Goal: Information Seeking & Learning: Learn about a topic

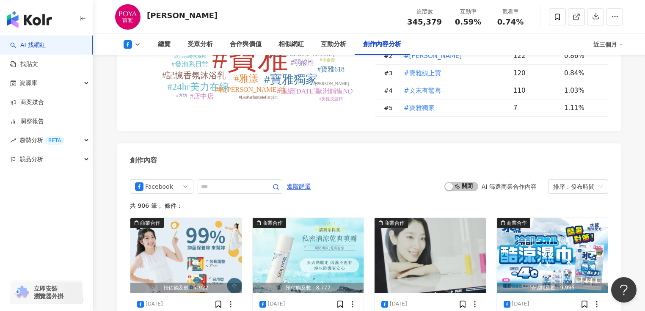
scroll to position [2135, 0]
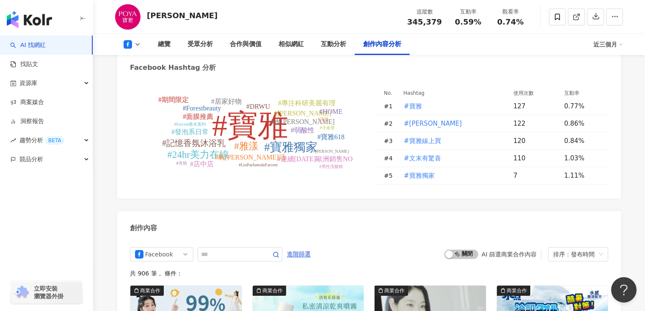
click at [609, 45] on div "近三個月" at bounding box center [609, 45] width 30 height 14
click at [620, 76] on link "近六個月" at bounding box center [613, 79] width 24 height 9
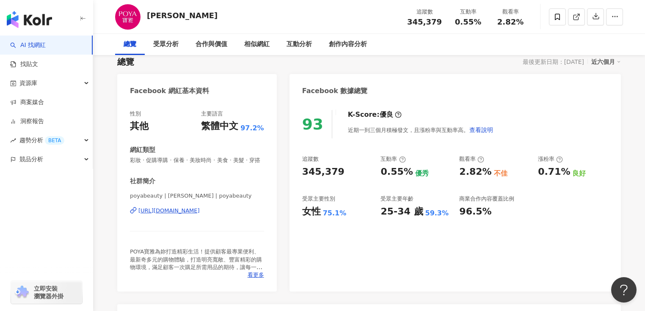
scroll to position [68, 0]
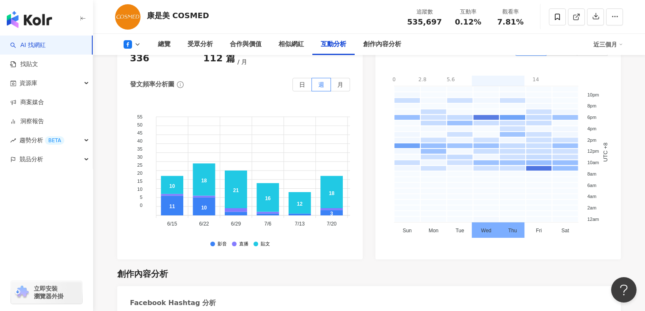
click at [620, 42] on div "近三個月" at bounding box center [609, 45] width 30 height 14
click at [617, 89] on ul "近三個月 近六個月" at bounding box center [612, 71] width 37 height 37
click at [617, 85] on link "近六個月" at bounding box center [613, 79] width 24 height 9
click at [609, 44] on div "近三個月" at bounding box center [609, 45] width 30 height 14
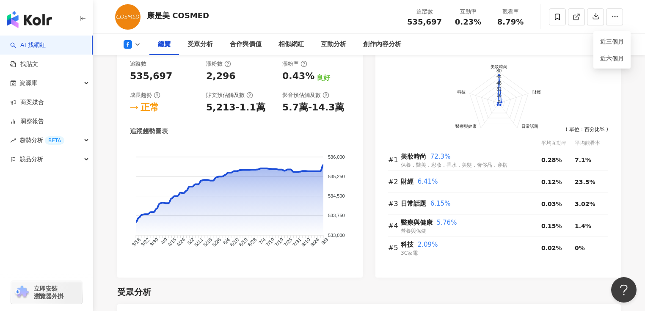
scroll to position [474, 0]
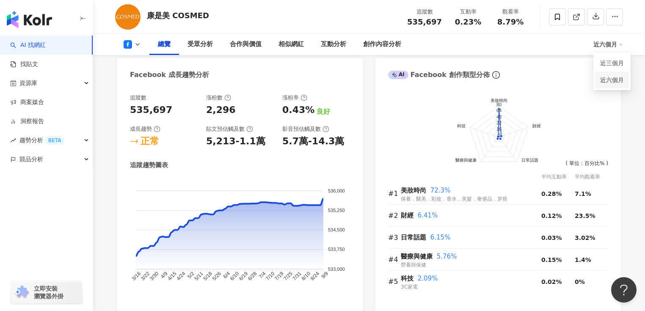
click at [618, 82] on link "近六個月" at bounding box center [613, 79] width 24 height 9
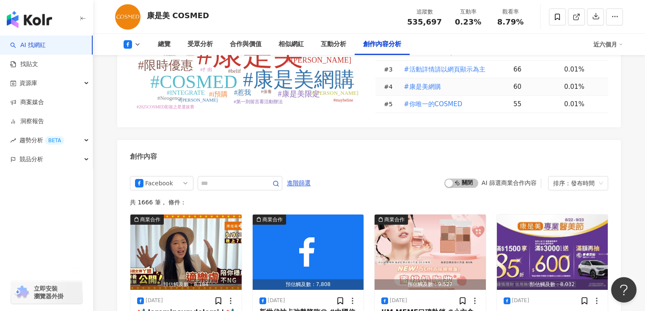
scroll to position [2236, 0]
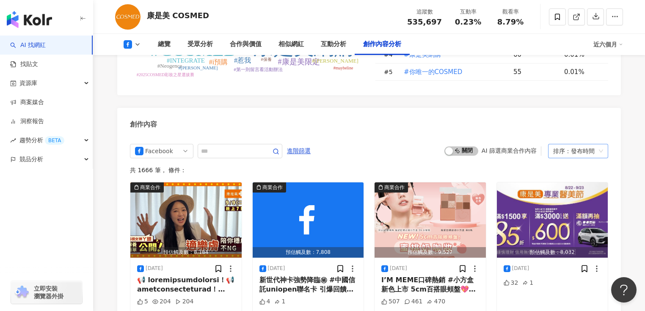
click at [573, 150] on div "排序：發布時間" at bounding box center [575, 151] width 42 height 14
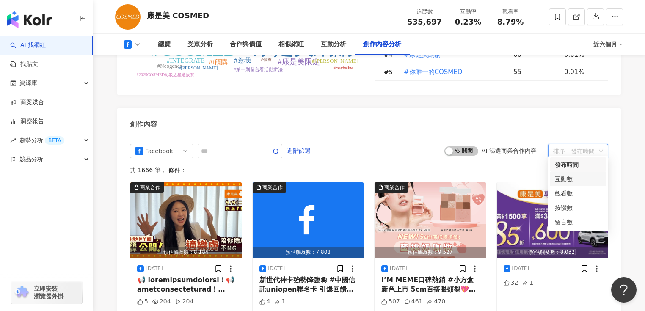
click at [577, 181] on div "互動數" at bounding box center [578, 178] width 47 height 9
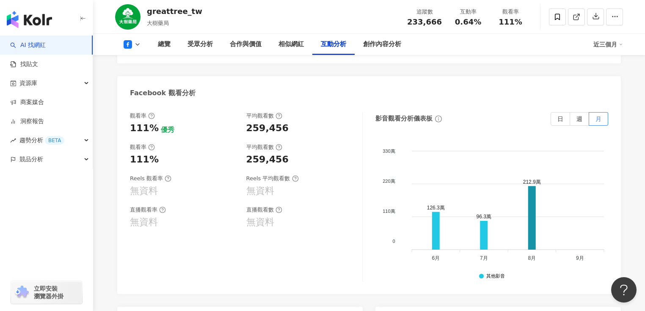
click at [615, 43] on div "近三個月" at bounding box center [609, 45] width 30 height 14
click at [617, 78] on link "近六個月" at bounding box center [613, 79] width 24 height 9
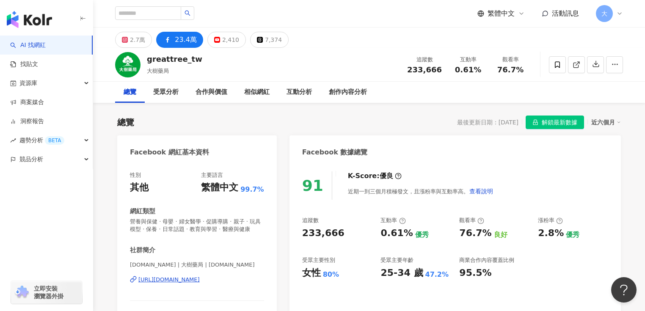
scroll to position [34, 0]
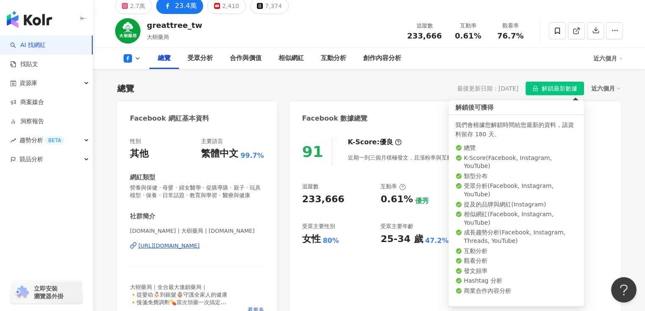
click at [565, 91] on span "解鎖最新數據" at bounding box center [560, 89] width 36 height 14
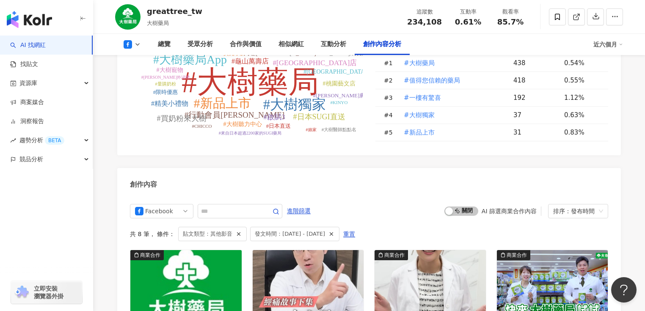
scroll to position [2202, 0]
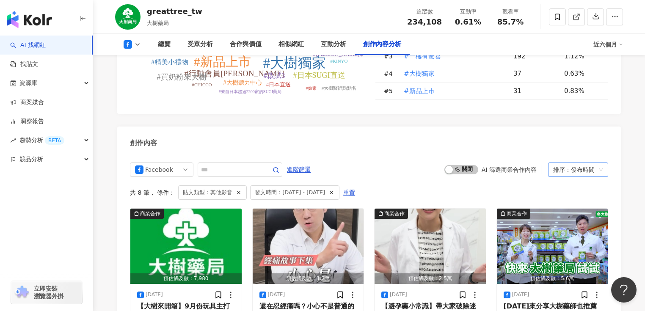
click at [587, 163] on div "排序：發布時間" at bounding box center [575, 170] width 42 height 14
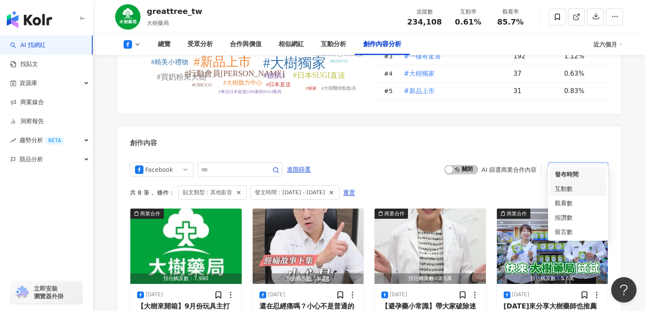
click at [580, 187] on div "互動數" at bounding box center [578, 188] width 47 height 9
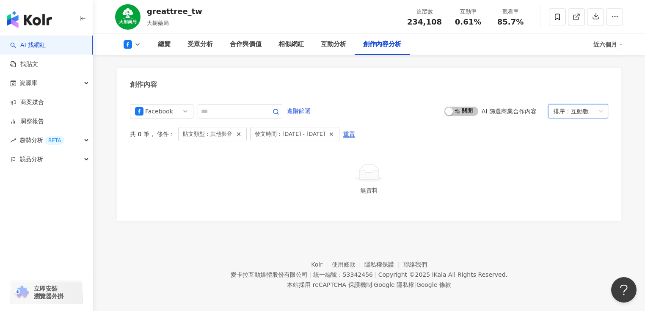
scroll to position [2251, 0]
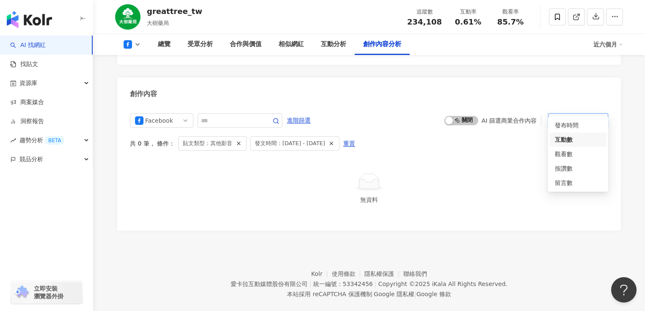
click at [599, 114] on span "排序： 互動數" at bounding box center [579, 121] width 50 height 14
click at [595, 154] on div "觀看數" at bounding box center [578, 154] width 47 height 9
click at [451, 117] on div "button" at bounding box center [450, 121] width 8 height 8
click at [457, 116] on span "啟動 關閉" at bounding box center [462, 120] width 34 height 9
click at [472, 116] on button "啟動 關閉" at bounding box center [462, 120] width 34 height 9
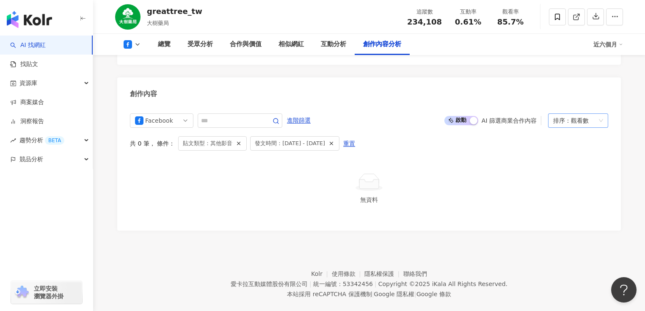
click at [587, 114] on div "觀看數" at bounding box center [580, 121] width 18 height 14
click at [478, 116] on span "啟動 關閉" at bounding box center [462, 120] width 34 height 9
click at [581, 114] on div "觀看數" at bounding box center [580, 121] width 18 height 14
click at [577, 138] on div "互動數" at bounding box center [578, 139] width 47 height 9
click at [567, 137] on div "Facebook 進階篩選 啟動 關閉 AI 篩選商業合作內容 engagement 排序： 互動數 共 0 筆 ， 條件： 貼文類型：其他影音 發文時間：2…" at bounding box center [369, 166] width 479 height 105
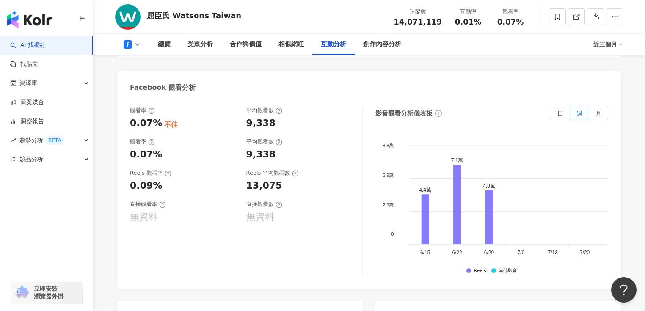
click at [610, 40] on div "近三個月" at bounding box center [609, 45] width 30 height 14
click at [608, 81] on link "近六個月" at bounding box center [613, 79] width 24 height 9
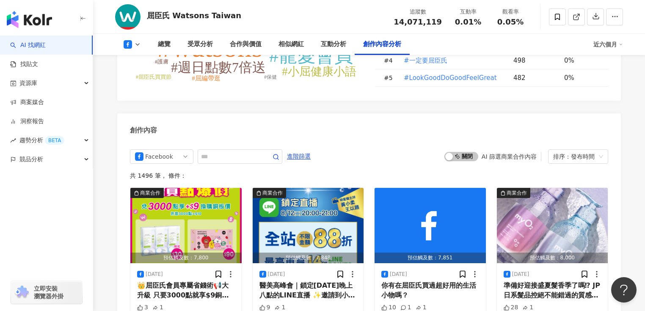
scroll to position [2236, 0]
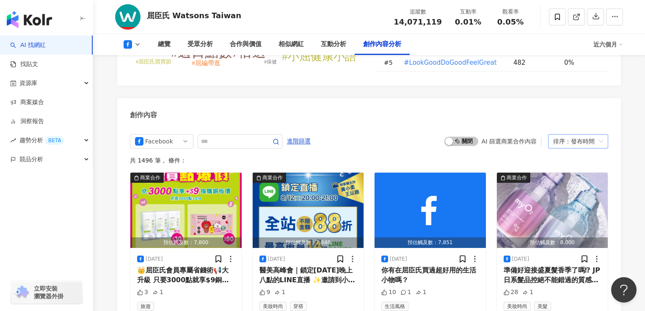
click at [571, 148] on div "排序：發布時間" at bounding box center [575, 142] width 42 height 14
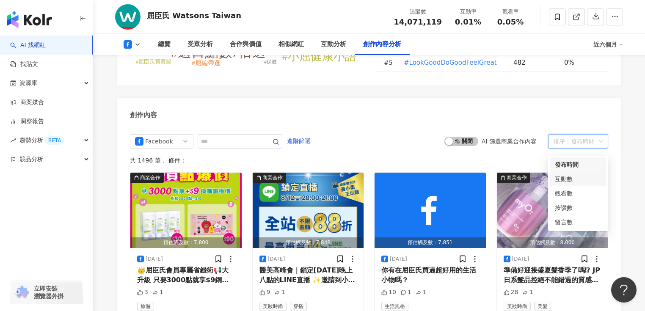
click at [576, 180] on div "互動數" at bounding box center [578, 178] width 47 height 9
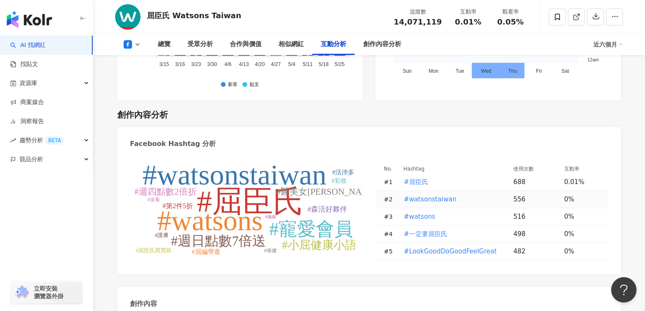
scroll to position [1776, 0]
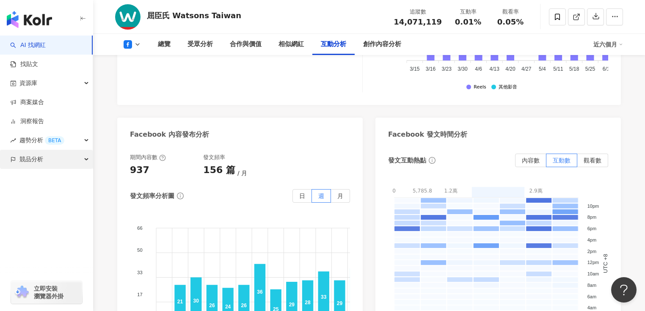
click at [42, 160] on span "競品分析" at bounding box center [31, 159] width 24 height 19
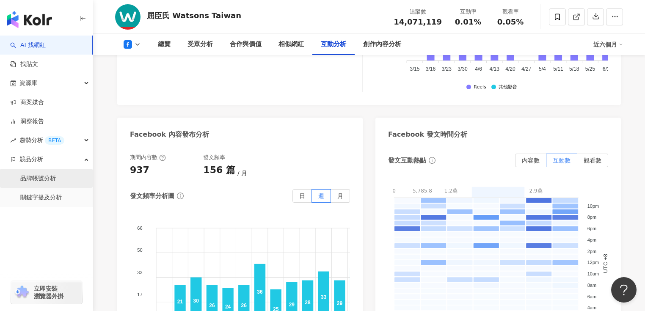
click at [44, 180] on link "品牌帳號分析" at bounding box center [38, 178] width 36 height 8
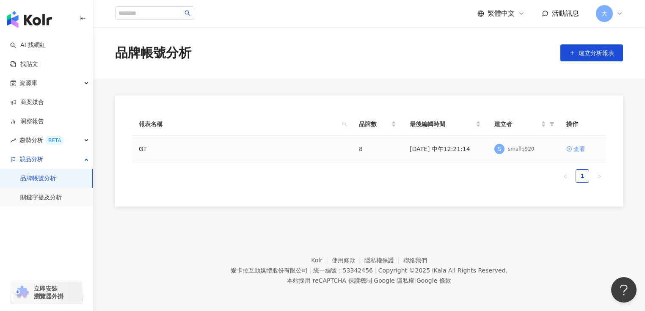
click at [574, 149] on div "查看" at bounding box center [580, 148] width 12 height 9
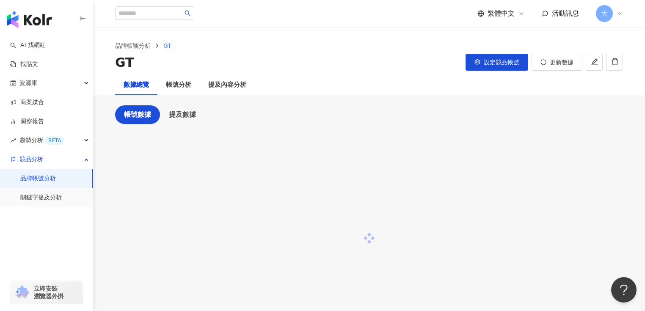
click at [308, 67] on div "GT 設定競品帳號 更新數據" at bounding box center [369, 63] width 508 height 18
click at [181, 82] on div "帳號分析" at bounding box center [178, 85] width 25 height 10
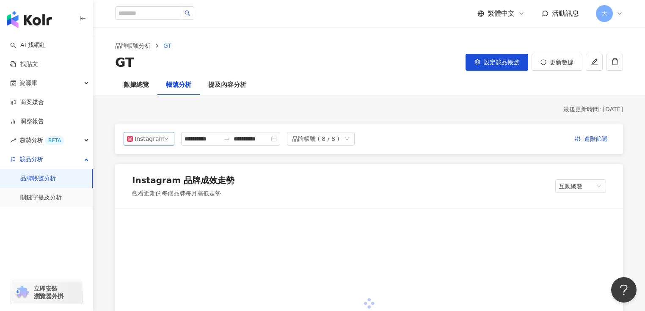
click at [168, 139] on span "Instagram" at bounding box center [149, 139] width 44 height 13
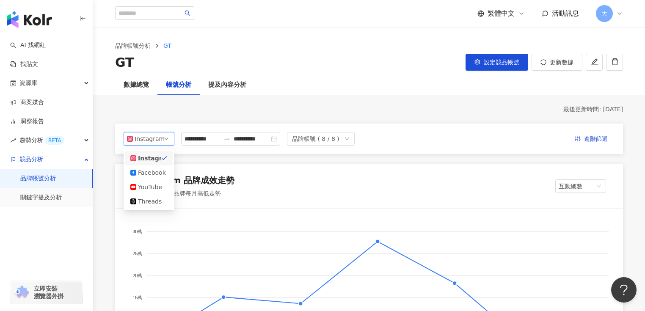
click at [152, 138] on div "Instagram" at bounding box center [149, 139] width 28 height 13
click at [154, 171] on div "Facebook" at bounding box center [152, 172] width 28 height 9
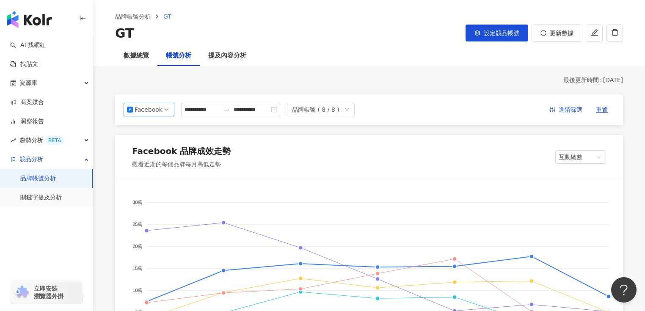
scroll to position [102, 0]
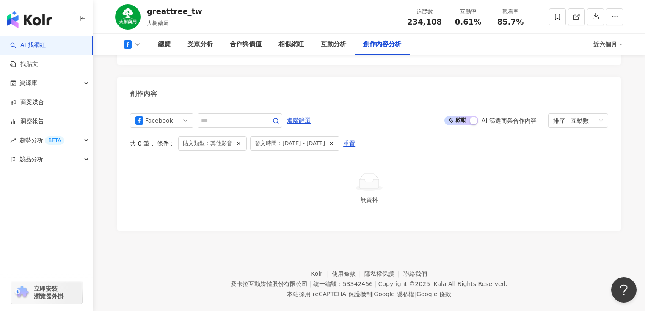
scroll to position [2251, 0]
click at [593, 114] on div "排序： 互動數" at bounding box center [575, 121] width 42 height 14
click at [584, 141] on div "互動數" at bounding box center [578, 139] width 47 height 9
click at [355, 137] on span "重置" at bounding box center [349, 144] width 12 height 14
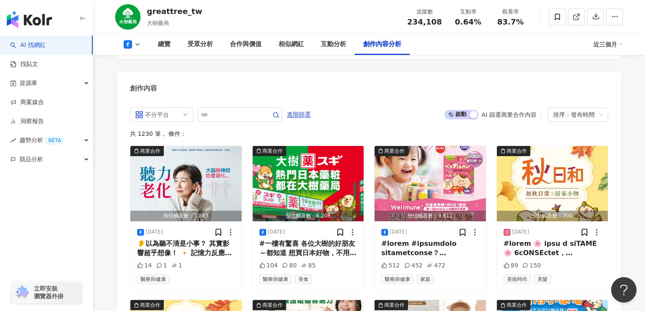
scroll to position [2251, 0]
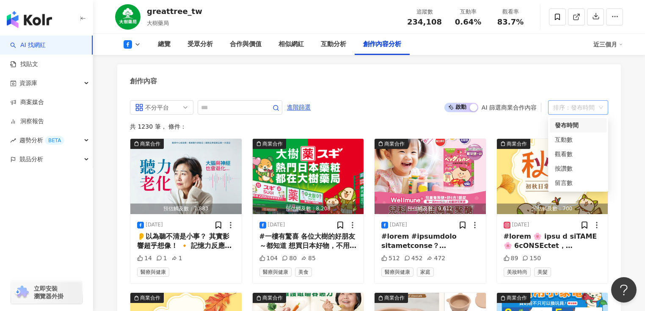
click at [593, 109] on div "排序：發布時間" at bounding box center [575, 108] width 42 height 14
click at [579, 139] on div "互動數" at bounding box center [578, 139] width 47 height 9
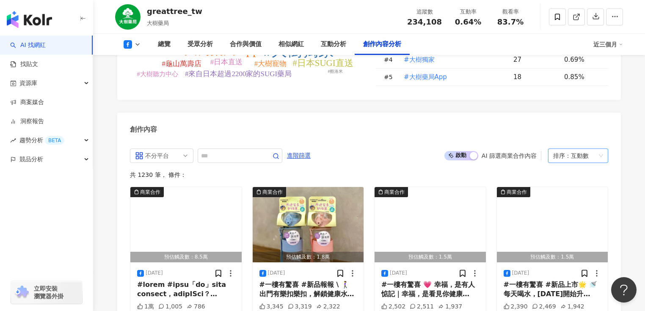
scroll to position [2193, 0]
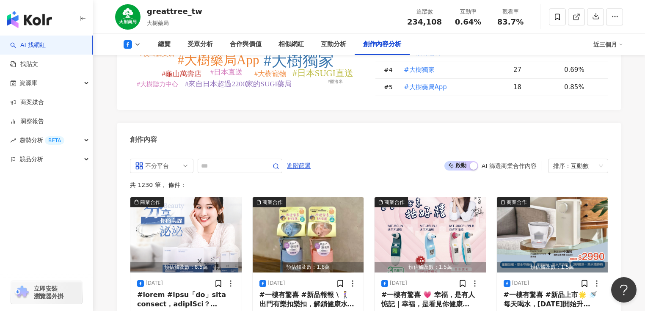
click at [617, 47] on div "近三個月" at bounding box center [609, 45] width 30 height 14
click at [617, 78] on link "近六個月" at bounding box center [613, 79] width 24 height 9
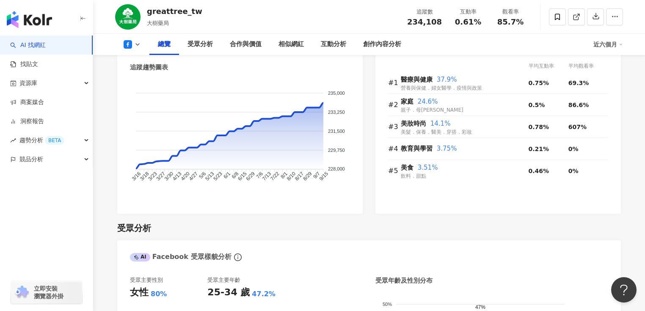
scroll to position [407, 0]
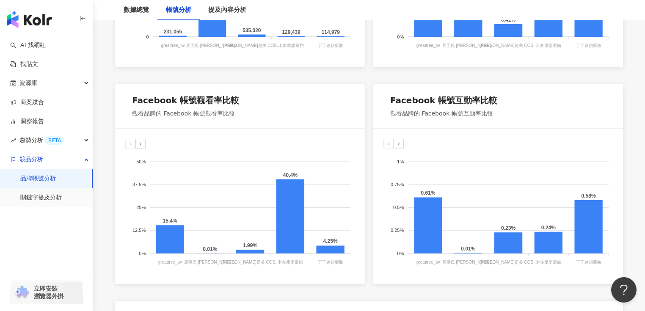
scroll to position [576, 0]
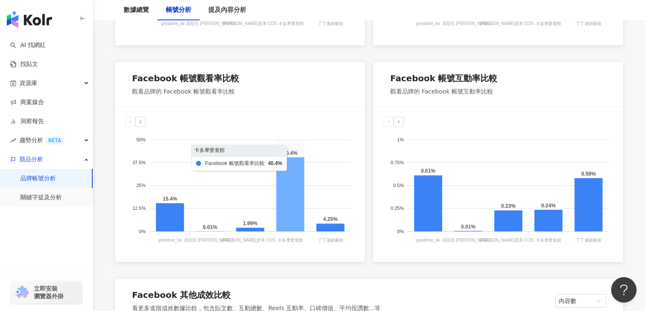
click at [289, 173] on icon at bounding box center [291, 195] width 28 height 74
click at [289, 210] on icon at bounding box center [291, 195] width 28 height 74
click at [293, 210] on icon at bounding box center [291, 195] width 28 height 74
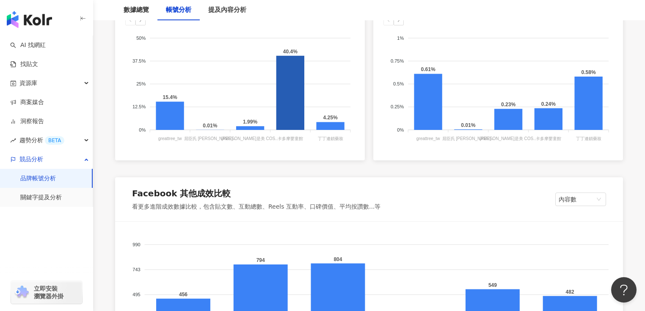
scroll to position [779, 0]
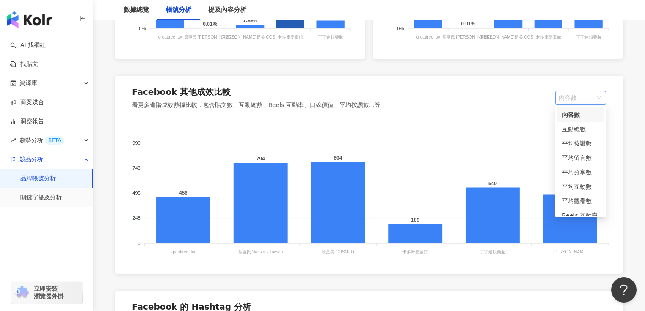
click at [586, 96] on span "內容數" at bounding box center [581, 97] width 44 height 13
click at [583, 130] on div "互動總數" at bounding box center [580, 129] width 37 height 9
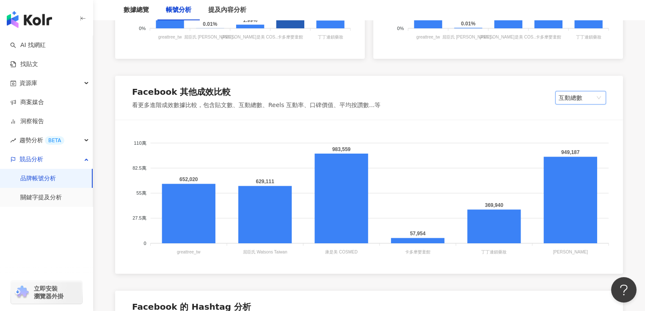
click at [596, 98] on span "互動總數" at bounding box center [581, 97] width 44 height 13
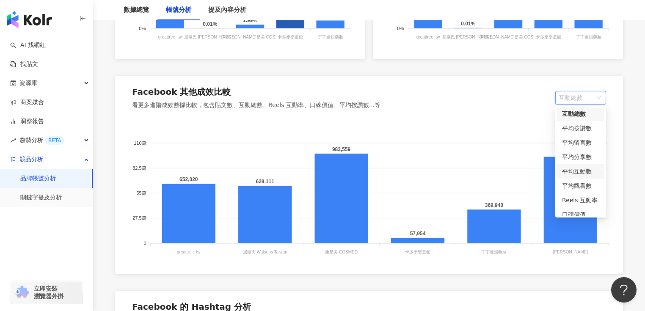
scroll to position [21, 0]
click at [582, 181] on div "平均觀看數" at bounding box center [580, 180] width 37 height 9
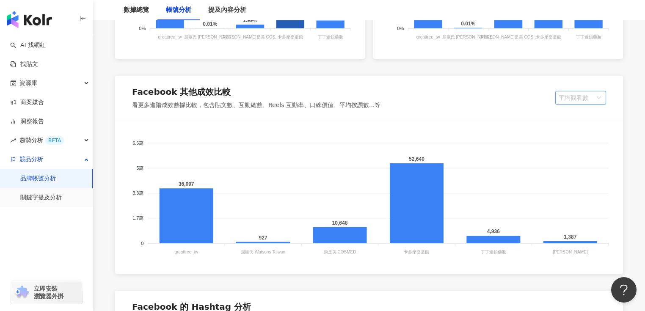
click at [587, 95] on span "平均觀看數" at bounding box center [581, 97] width 44 height 13
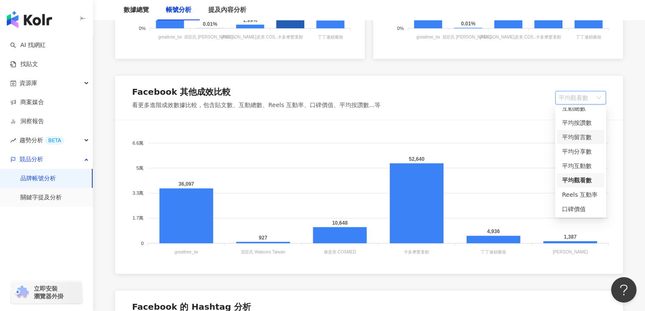
click at [583, 134] on div "平均留言數" at bounding box center [580, 137] width 37 height 9
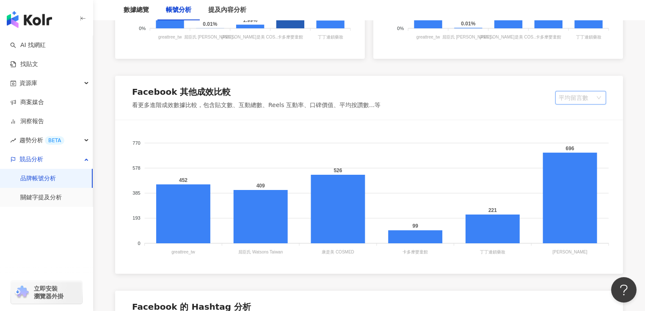
click at [583, 100] on span "平均留言數" at bounding box center [581, 97] width 44 height 13
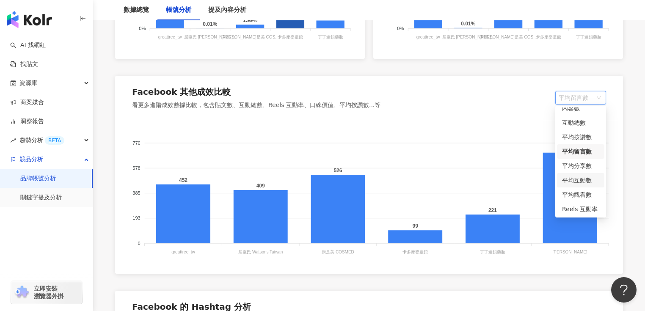
scroll to position [0, 0]
click at [582, 146] on div "平均按讚數" at bounding box center [580, 143] width 37 height 9
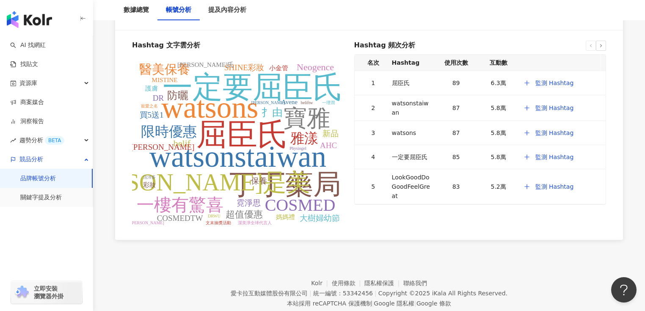
scroll to position [1072, 0]
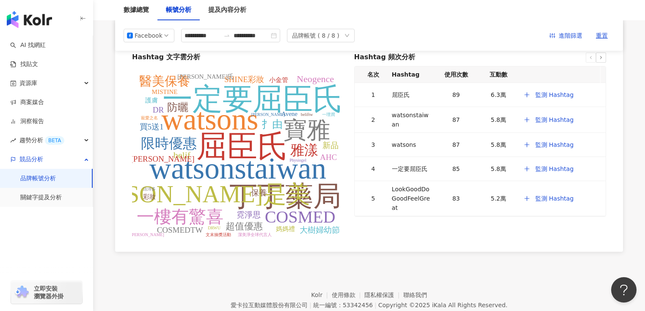
click at [602, 59] on div at bounding box center [601, 58] width 10 height 10
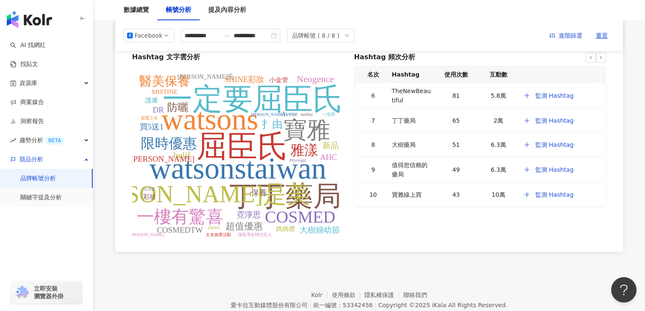
click at [592, 57] on icon at bounding box center [591, 57] width 5 height 5
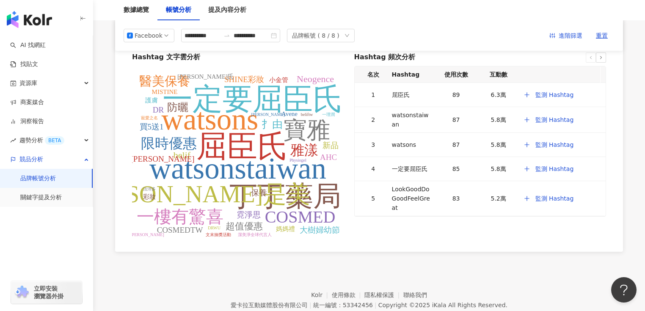
click at [602, 58] on icon at bounding box center [601, 57] width 5 height 5
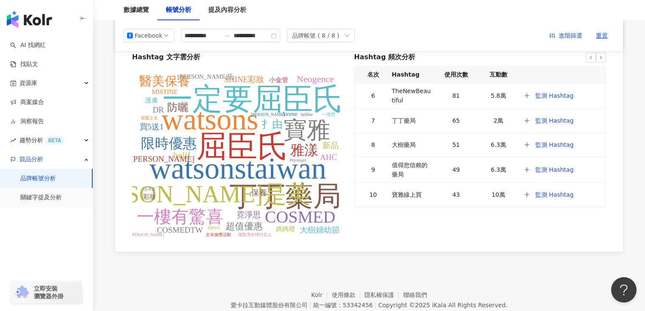
click at [591, 55] on icon at bounding box center [591, 57] width 5 height 5
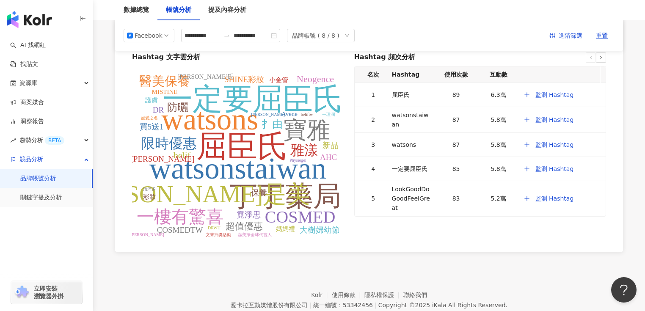
click at [591, 55] on icon at bounding box center [591, 57] width 5 height 5
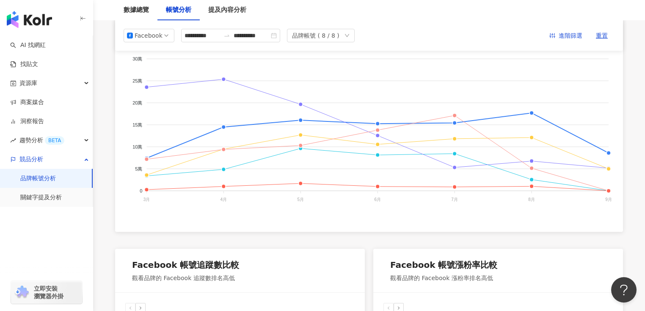
scroll to position [157, 0]
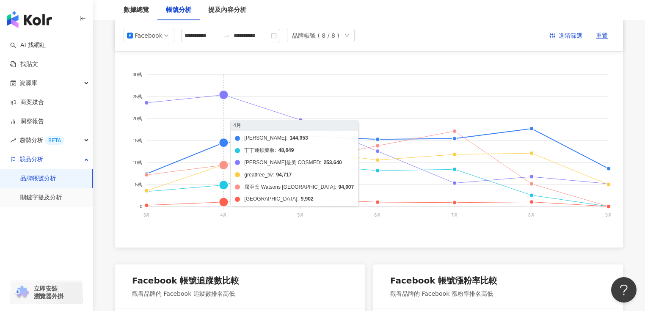
click at [225, 94] on foreignobject "POYA 寶雅 丁丁連鎖藥妝 康是美 COSMED greattree_tw 屈臣氏 Watsons Taiwan 卡多摩嬰童館" at bounding box center [369, 146] width 488 height 169
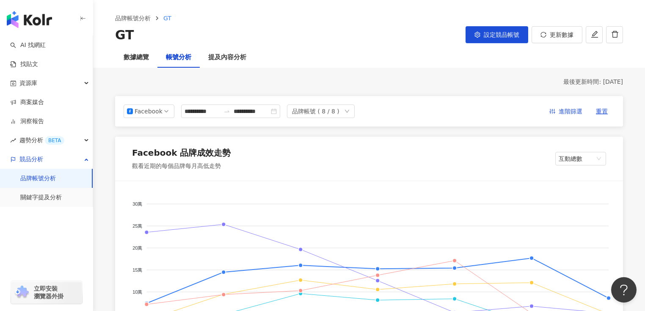
scroll to position [22, 0]
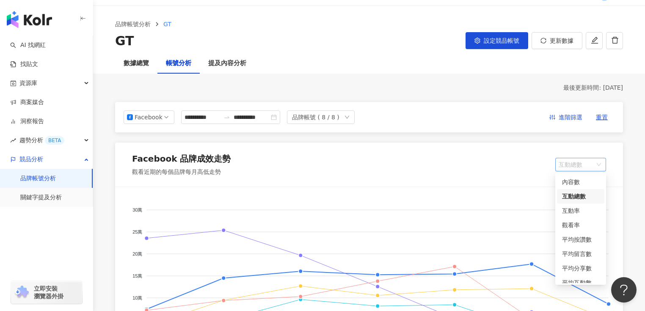
click at [585, 158] on span "互動總數" at bounding box center [581, 164] width 44 height 13
click at [584, 224] on div "觀看率" at bounding box center [580, 225] width 37 height 9
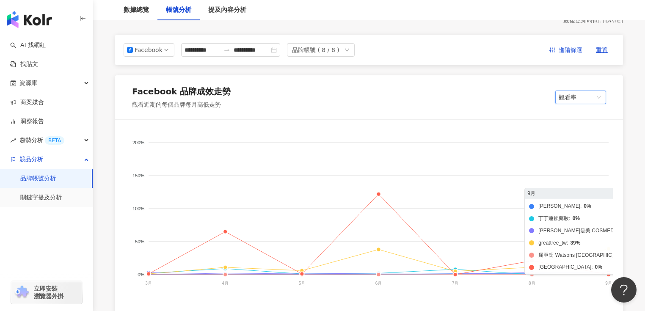
scroll to position [89, 0]
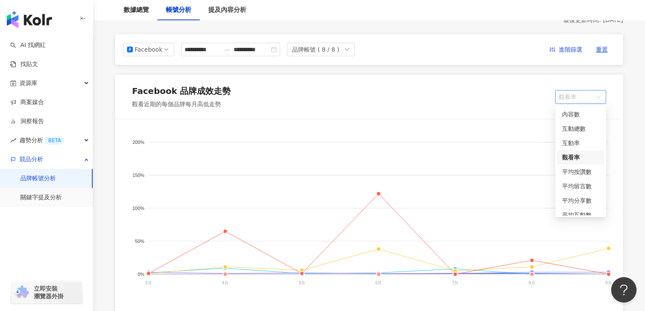
click at [593, 97] on span "觀看率" at bounding box center [581, 97] width 44 height 13
click at [579, 172] on div "平均按讚數" at bounding box center [580, 171] width 37 height 9
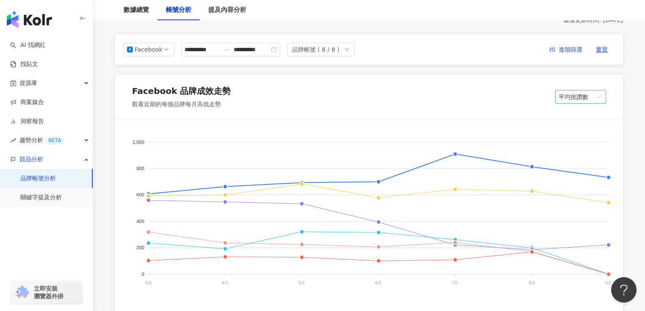
click at [587, 97] on span "平均按讚數" at bounding box center [581, 97] width 44 height 13
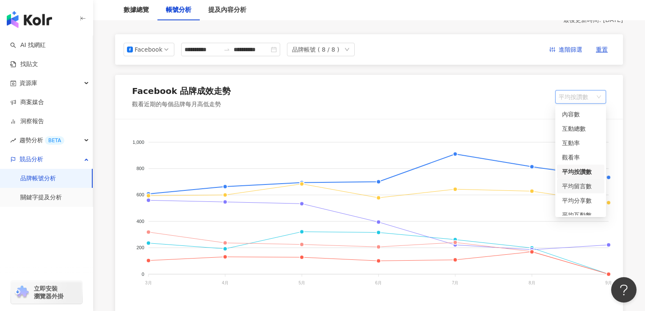
click at [581, 186] on div "平均留言數" at bounding box center [580, 186] width 37 height 9
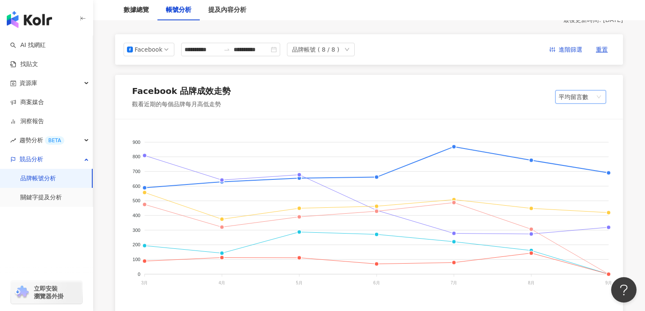
click at [591, 97] on span "平均留言數" at bounding box center [581, 97] width 44 height 13
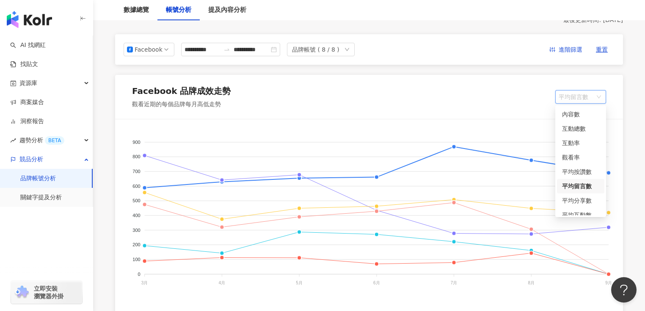
click at [579, 100] on span "平均留言數" at bounding box center [581, 97] width 44 height 13
click at [583, 153] on div "平均分享數" at bounding box center [580, 150] width 37 height 9
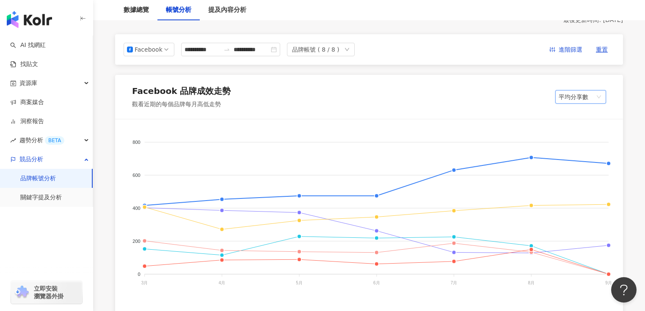
click at [593, 99] on span "平均分享數" at bounding box center [581, 97] width 44 height 13
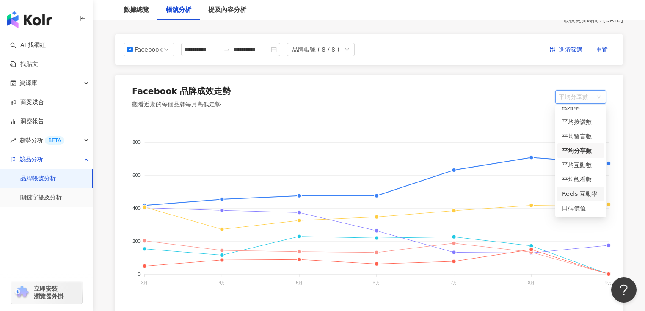
click at [587, 193] on div "Reels 互動率" at bounding box center [580, 193] width 37 height 9
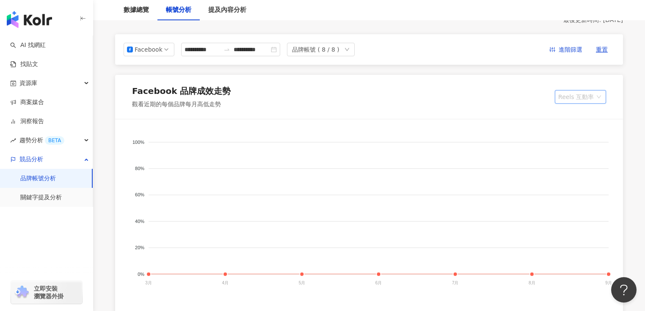
click at [591, 101] on span "Reels 互動率" at bounding box center [581, 97] width 44 height 13
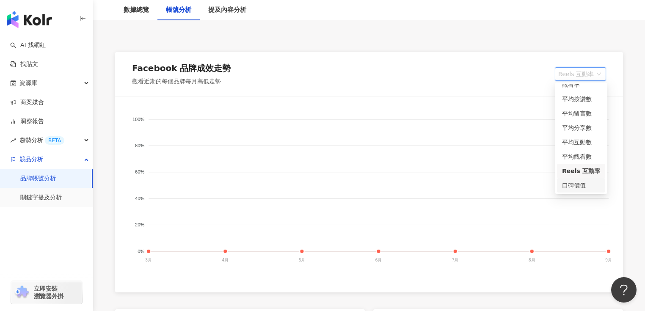
scroll to position [123, 0]
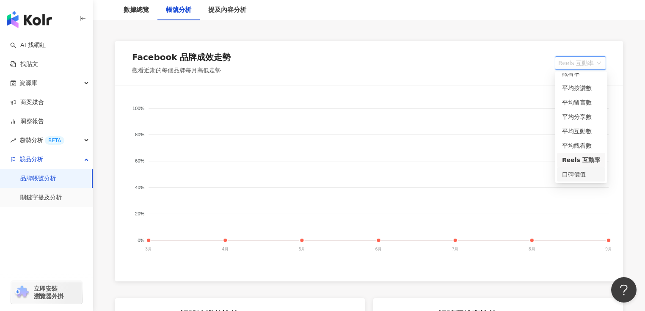
click at [580, 169] on div "口碑價值" at bounding box center [581, 174] width 48 height 14
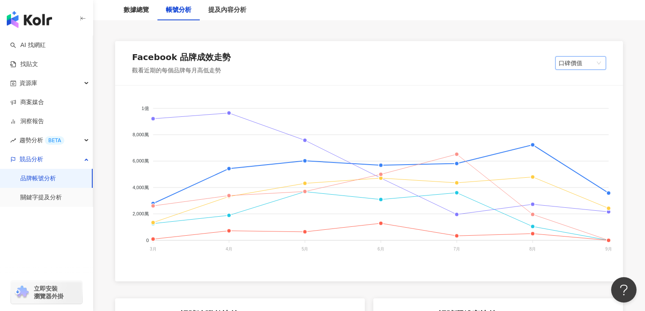
click at [626, 139] on div "Facebook 品牌成效走勢 觀看近期的每個品牌每月高低走勢 口碑價值 口碑價值 POYA 寶雅 丁丁連鎖藥妝 康是美 COSMED greattree_t…" at bounding box center [369, 161] width 517 height 241
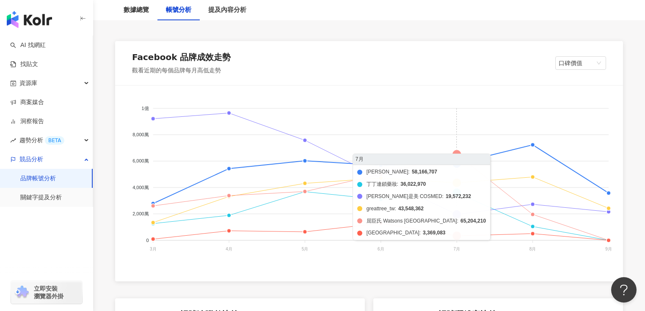
click at [456, 154] on foreignobject "POYA 寶雅 丁丁連鎖藥妝 康是美 COSMED greattree_tw 屈臣氏 Watsons Taiwan 卡多摩嬰童館" at bounding box center [369, 180] width 488 height 169
click at [421, 205] on foreignobject "POYA 寶雅 丁丁連鎖藥妝 康是美 COSMED greattree_tw 屈臣氏 Watsons Taiwan 卡多摩嬰童館" at bounding box center [369, 180] width 488 height 169
click at [421, 224] on foreignobject "POYA 寶雅 丁丁連鎖藥妝 康是美 COSMED greattree_tw 屈臣氏 Watsons Taiwan 卡多摩嬰童館" at bounding box center [369, 180] width 488 height 169
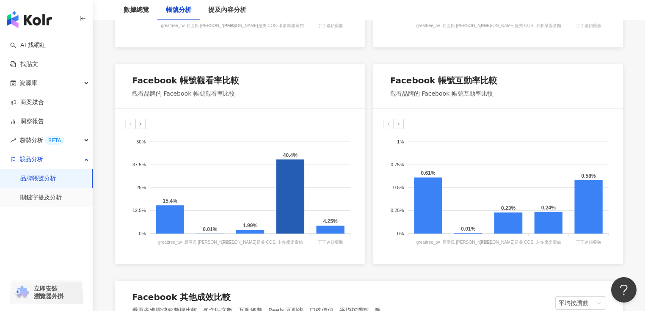
scroll to position [665, 0]
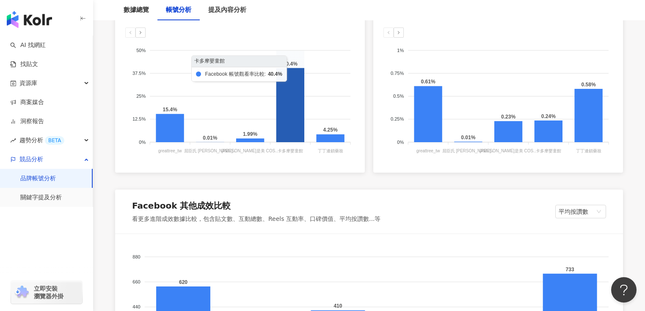
click at [297, 128] on icon at bounding box center [291, 105] width 28 height 74
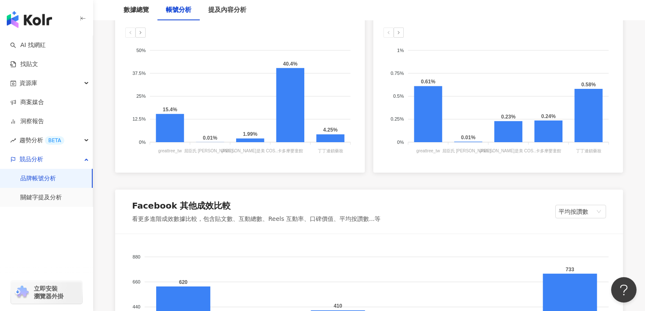
click at [237, 183] on div "Facebook 品牌成效走勢 觀看近期的每個品牌每月高低走勢 口碑價值 POYA 寶雅 丁丁連鎖藥妝 康是美 COSMED greattree_tw 屈臣氏…" at bounding box center [369, 78] width 517 height 1159
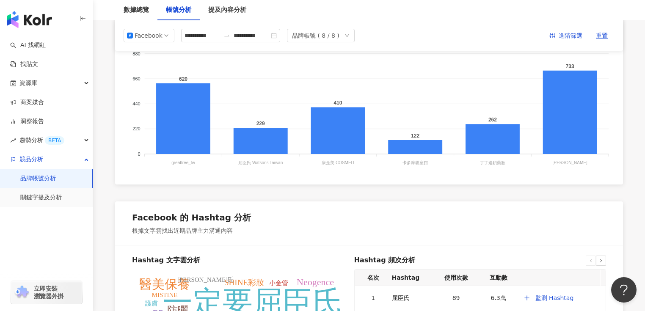
scroll to position [699, 0]
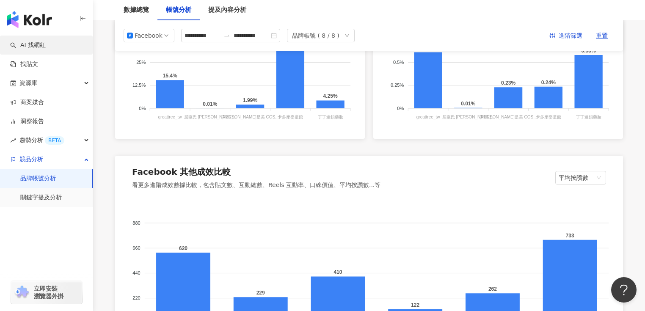
click at [46, 47] on link "AI 找網紅" at bounding box center [28, 45] width 36 height 8
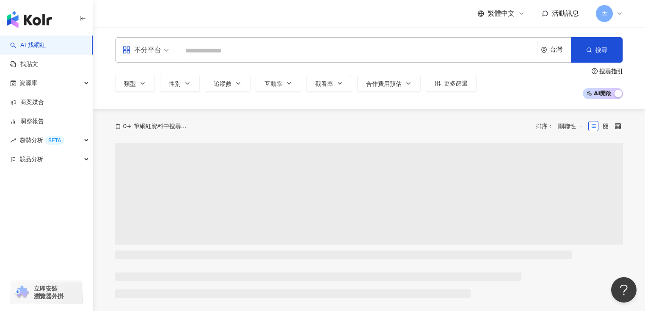
click at [203, 52] on input "search" at bounding box center [357, 51] width 353 height 16
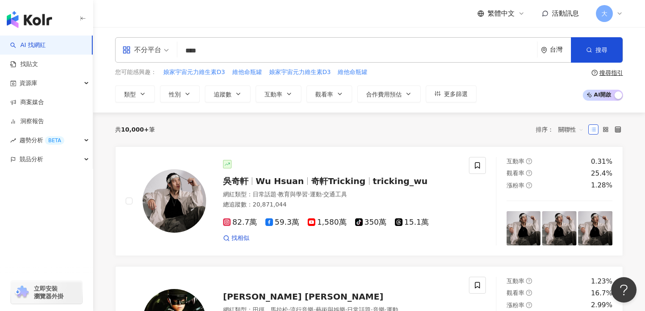
type input "**"
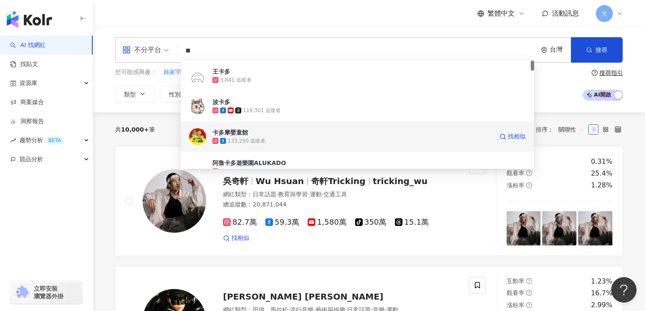
click at [274, 135] on span "卡多摩嬰童館" at bounding box center [353, 132] width 281 height 8
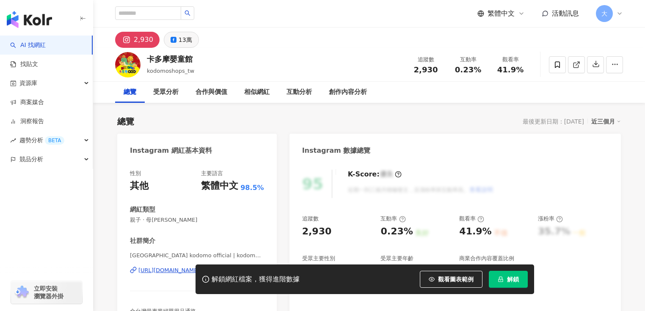
click at [185, 40] on div "13萬" at bounding box center [186, 40] width 14 height 12
click at [183, 35] on div "13萬" at bounding box center [186, 40] width 14 height 12
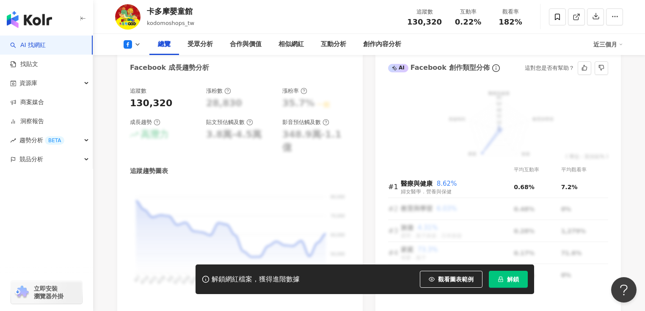
scroll to position [440, 0]
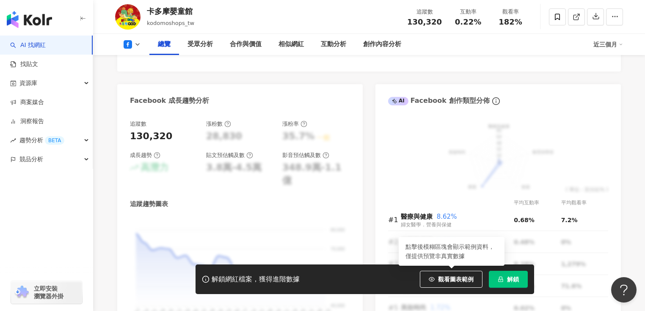
click at [503, 282] on icon "lock" at bounding box center [501, 280] width 6 height 6
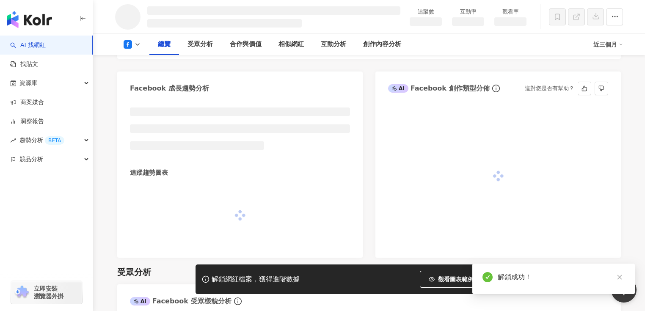
scroll to position [429, 0]
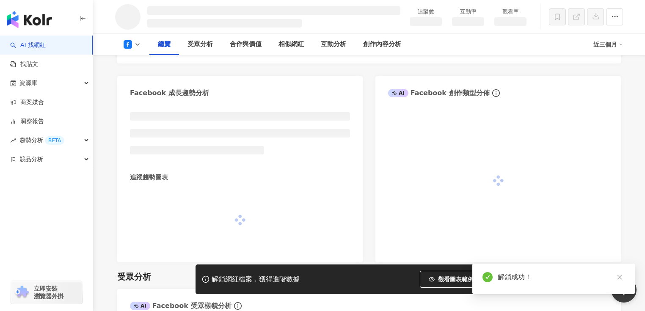
click at [618, 48] on div "近三個月" at bounding box center [609, 45] width 30 height 14
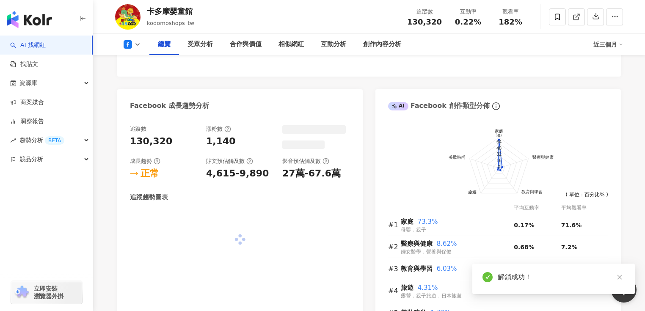
click at [620, 47] on div "近三個月" at bounding box center [609, 45] width 30 height 14
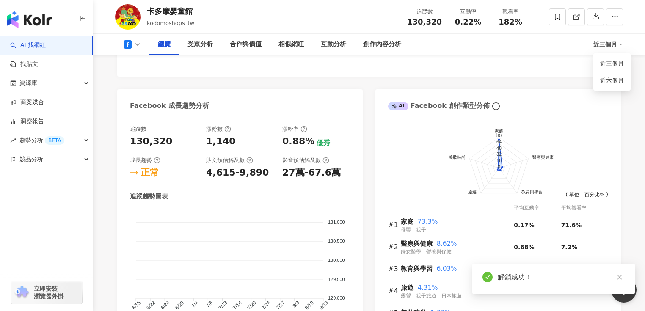
click at [603, 42] on div "近三個月" at bounding box center [609, 45] width 30 height 14
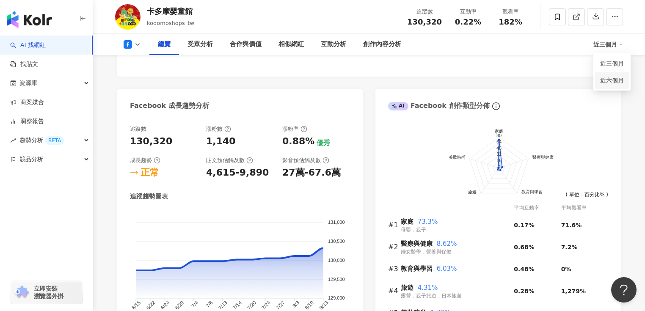
click at [613, 80] on link "近六個月" at bounding box center [613, 80] width 24 height 9
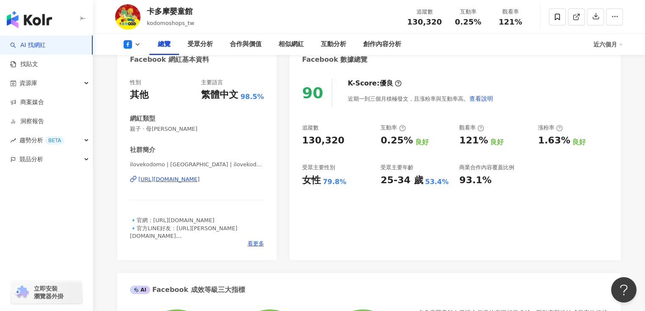
scroll to position [84, 0]
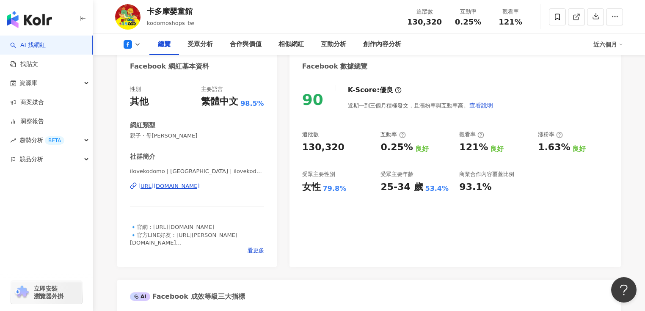
click at [313, 212] on div "90 K-Score : 優良 近期一到三個月積極發文，且漲粉率與互動率高。 查看說明 追蹤數 130,320 互動率 0.25% 良好 觀看率 121% 良…" at bounding box center [456, 172] width 332 height 190
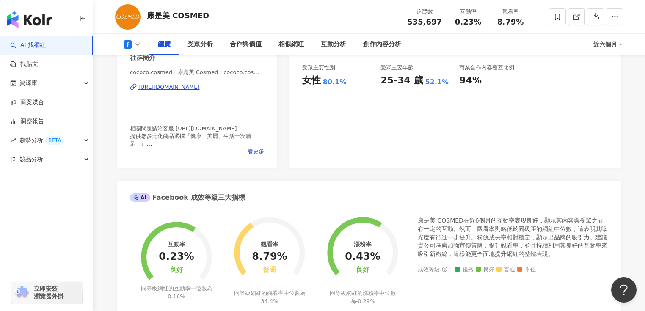
scroll to position [68, 0]
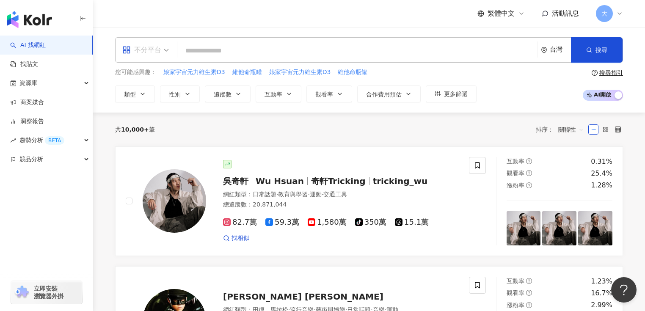
click at [161, 52] on span "不分平台" at bounding box center [145, 50] width 47 height 14
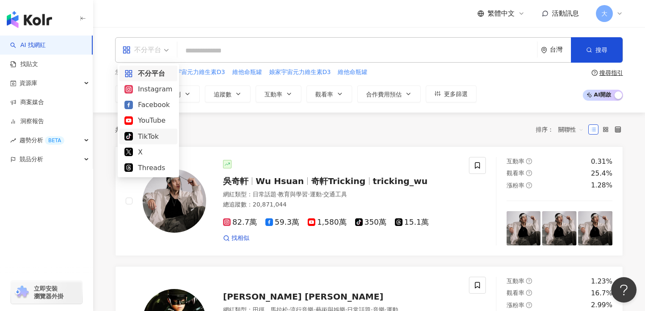
click at [158, 139] on div "TikTok" at bounding box center [149, 136] width 48 height 11
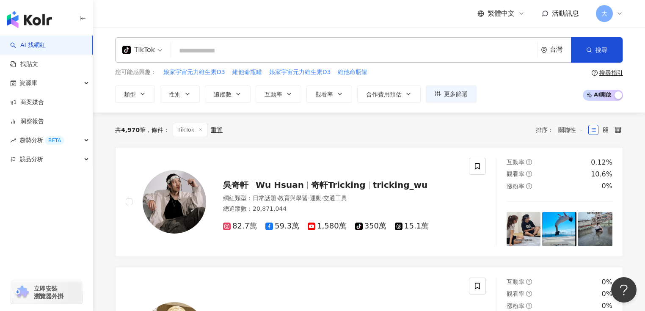
click at [186, 50] on input "search" at bounding box center [354, 51] width 360 height 16
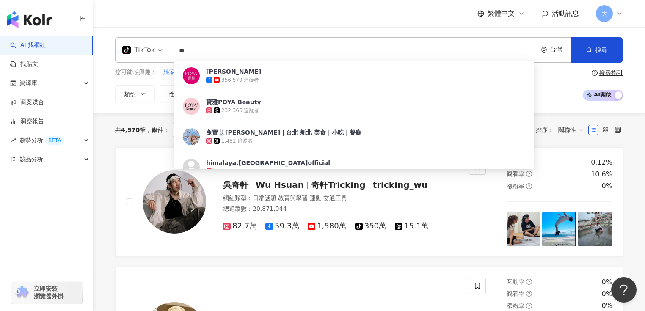
type input "*"
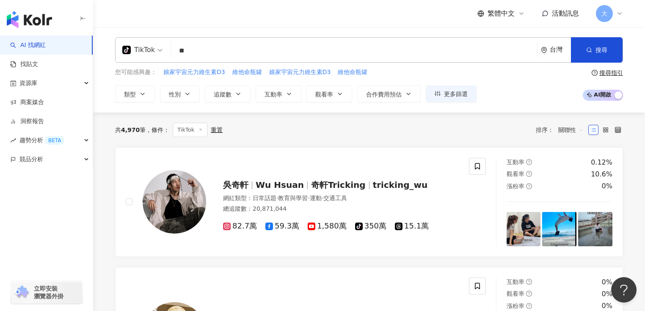
type input "*"
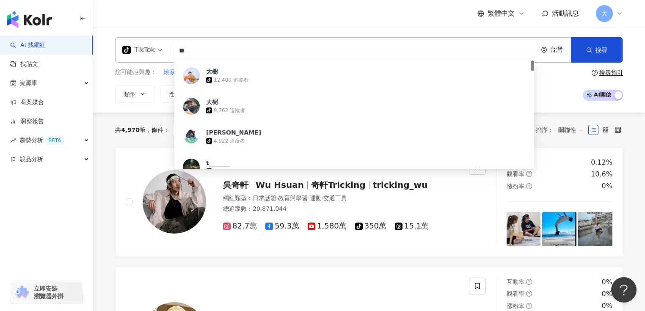
type input "*"
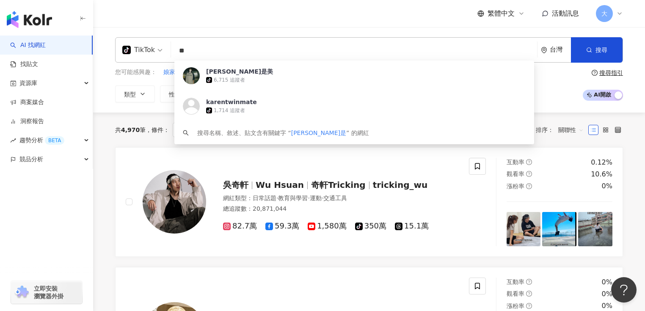
type input "*"
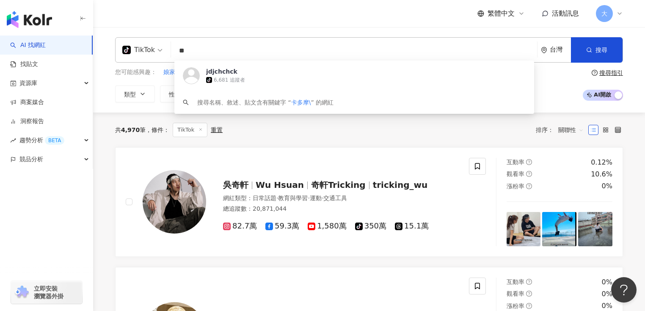
type input "*"
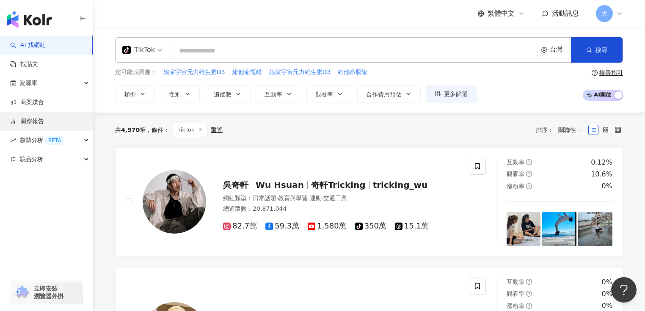
click at [44, 120] on link "洞察報告" at bounding box center [27, 121] width 34 height 8
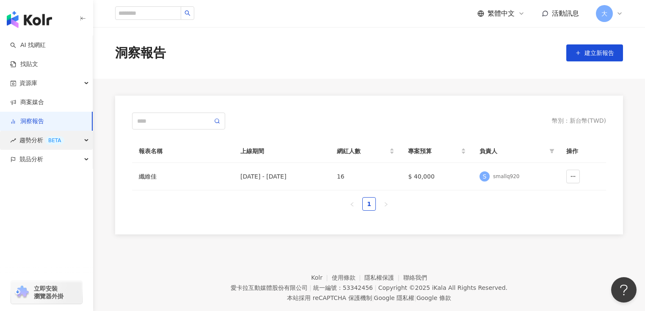
click at [80, 142] on div "趨勢分析 BETA" at bounding box center [46, 140] width 93 height 19
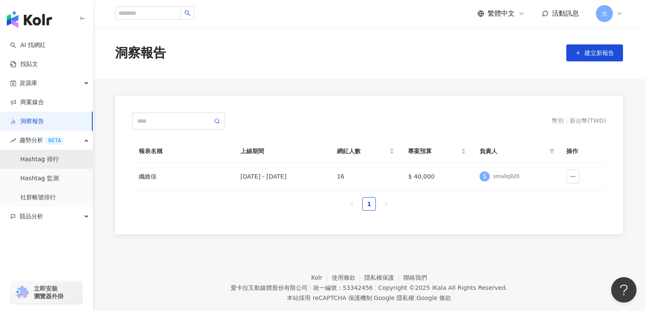
click at [57, 159] on link "Hashtag 排行" at bounding box center [39, 159] width 39 height 8
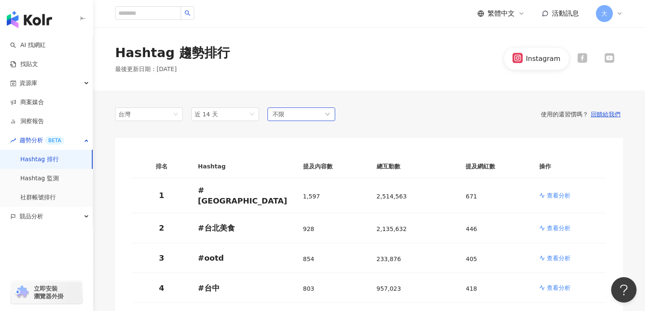
click at [311, 120] on div "不限" at bounding box center [302, 115] width 68 height 14
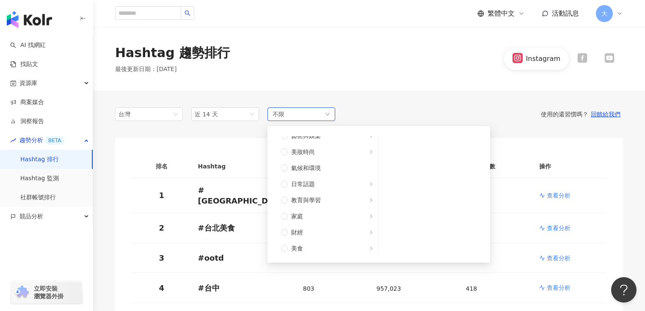
scroll to position [30, 0]
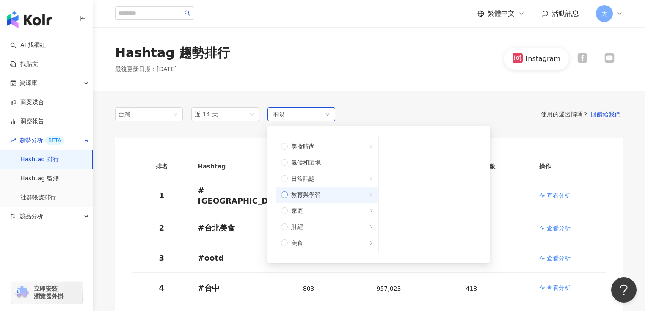
click at [279, 197] on label "教育與學習" at bounding box center [327, 195] width 102 height 16
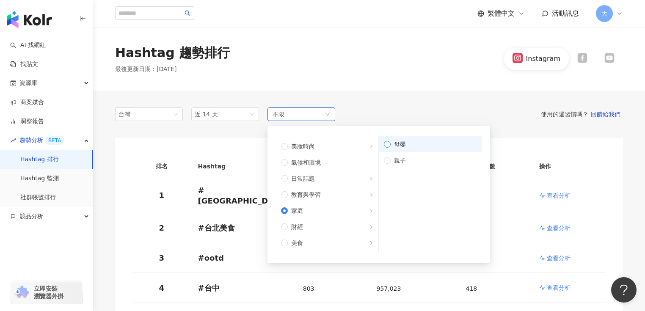
click at [390, 142] on label "母嬰" at bounding box center [430, 144] width 103 height 16
click at [429, 145] on span "母嬰" at bounding box center [434, 144] width 86 height 9
click at [461, 142] on span "母嬰" at bounding box center [434, 144] width 86 height 9
click at [582, 55] on icon at bounding box center [583, 58] width 10 height 10
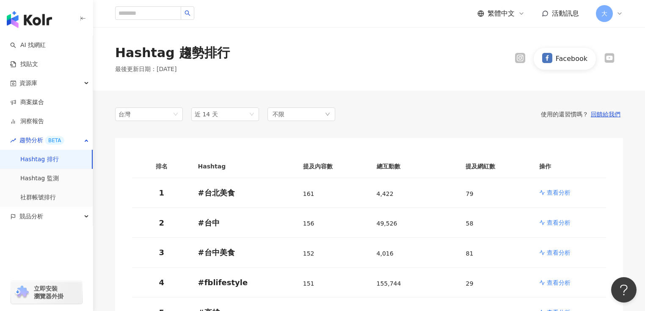
click at [523, 62] on icon at bounding box center [520, 58] width 10 height 10
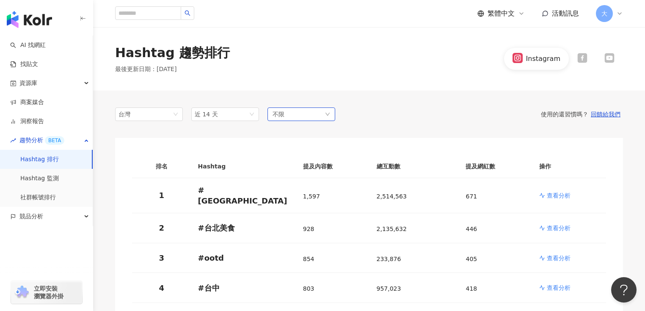
click at [323, 114] on div "不限" at bounding box center [302, 115] width 68 height 14
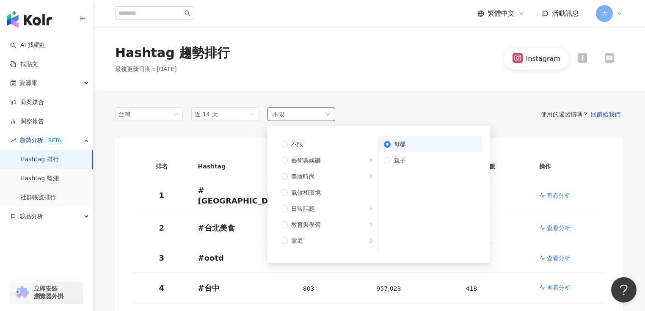
click at [391, 146] on span "母嬰" at bounding box center [434, 144] width 86 height 9
click at [432, 144] on span "母嬰" at bounding box center [434, 144] width 86 height 9
click at [439, 144] on span "母嬰" at bounding box center [434, 144] width 86 height 9
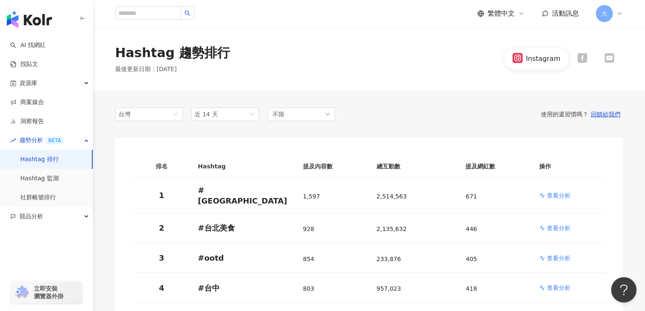
click at [396, 114] on div "使用的還習慣嗎？ 回饋給我們" at bounding box center [479, 115] width 288 height 8
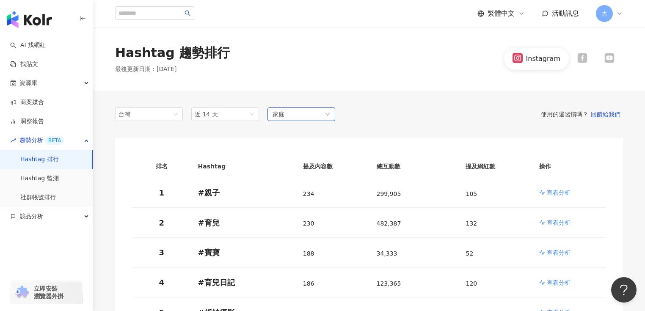
click at [326, 109] on div "家庭" at bounding box center [302, 115] width 68 height 14
click at [379, 118] on div "台灣 近 14 天 家庭 不限 藝術與娛樂 美妝時尚 氣候和環境 日常話題 教育與學習 家庭 財經 美食 命理占卜 遊戲 法政社會 生活風格 影視娛樂 醫療與…" at bounding box center [369, 115] width 508 height 14
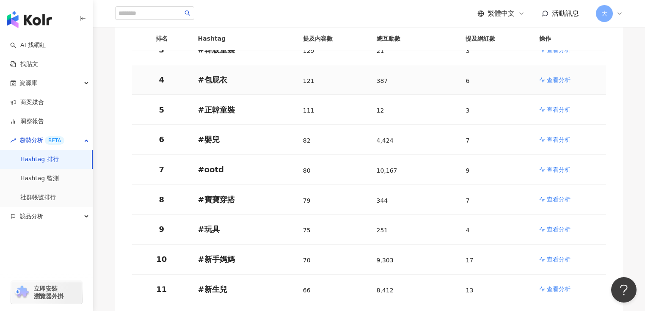
scroll to position [203, 0]
drag, startPoint x: 200, startPoint y: 167, endPoint x: 233, endPoint y: 166, distance: 32.2
click at [233, 166] on p "# ootd" at bounding box center [243, 169] width 91 height 11
click at [252, 169] on p "# ootd" at bounding box center [243, 169] width 91 height 11
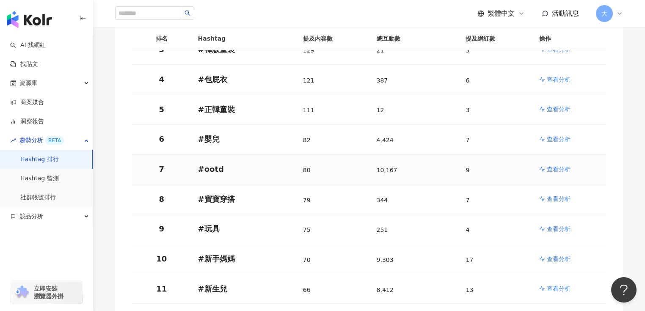
click at [548, 170] on p "查看分析" at bounding box center [559, 169] width 24 height 8
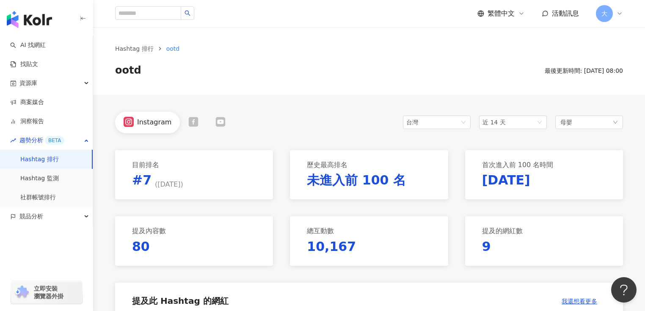
click at [191, 123] on icon at bounding box center [193, 122] width 10 height 10
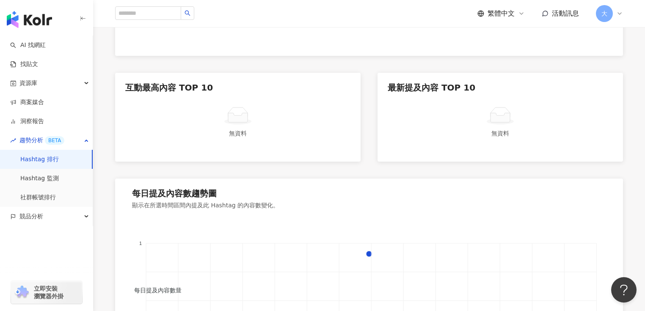
scroll to position [373, 0]
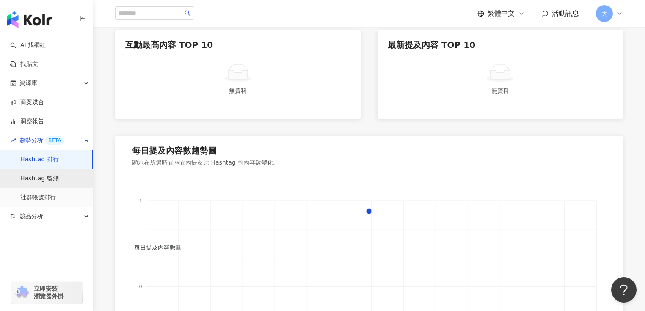
click at [48, 180] on link "Hashtag 監測" at bounding box center [39, 178] width 39 height 8
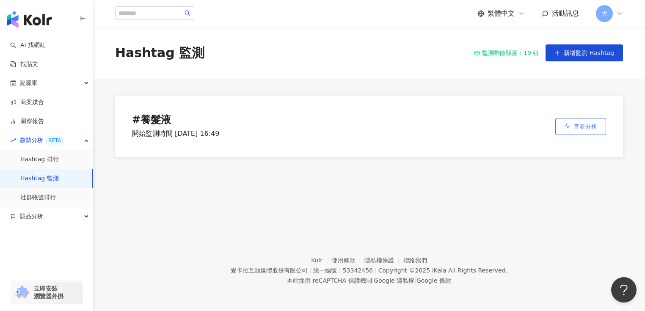
click at [585, 126] on span "查看分析" at bounding box center [586, 126] width 24 height 7
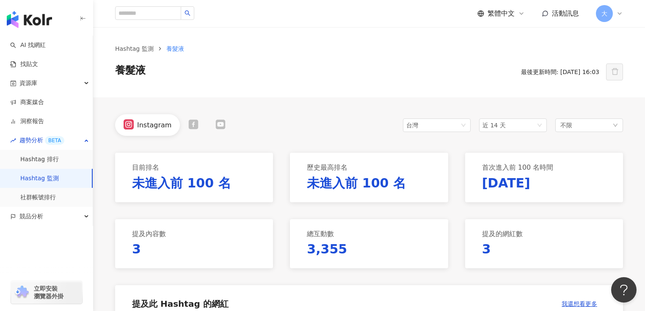
click at [48, 178] on link "Hashtag 監測" at bounding box center [39, 178] width 39 height 8
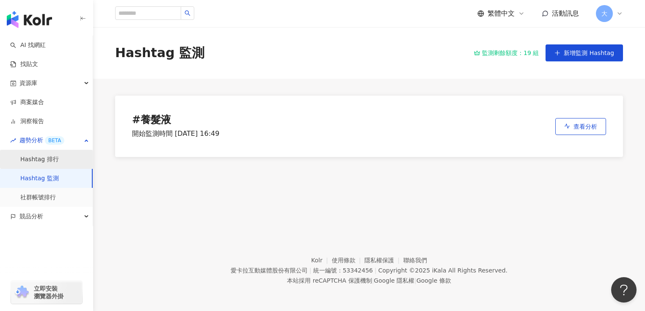
click at [34, 161] on link "Hashtag 排行" at bounding box center [39, 159] width 39 height 8
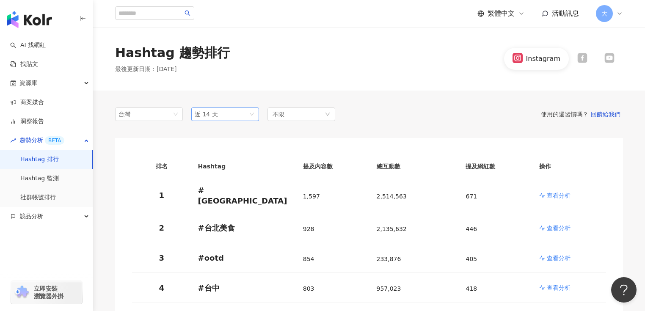
click at [251, 114] on span "近 14 天" at bounding box center [225, 114] width 61 height 13
click at [222, 152] on div "近一個月" at bounding box center [225, 146] width 64 height 14
click at [328, 118] on div "不限" at bounding box center [302, 115] width 68 height 14
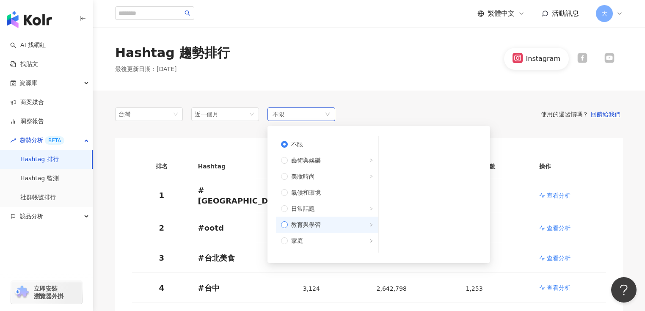
click at [316, 224] on span "教育與學習" at bounding box center [306, 224] width 30 height 9
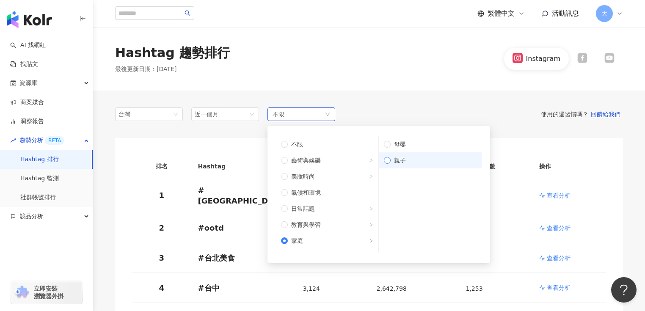
click at [387, 165] on label "親子" at bounding box center [430, 160] width 103 height 16
click at [379, 116] on div "使用的還習慣嗎？ 回饋給我們" at bounding box center [479, 115] width 288 height 8
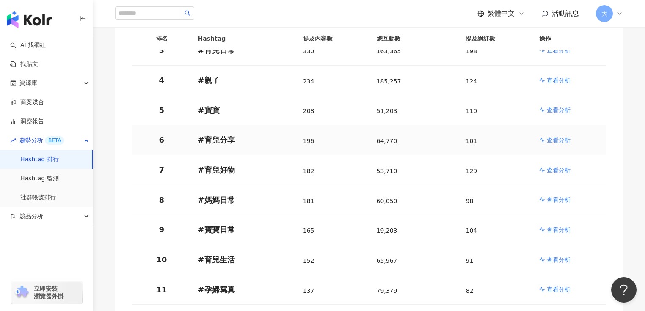
scroll to position [169, 0]
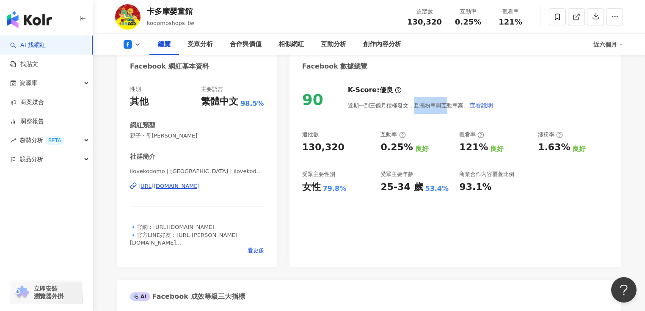
drag, startPoint x: 411, startPoint y: 106, endPoint x: 444, endPoint y: 107, distance: 32.6
click at [445, 105] on div "近期一到三個月積極發文，且漲粉率與互動率高。 查看說明" at bounding box center [421, 105] width 146 height 17
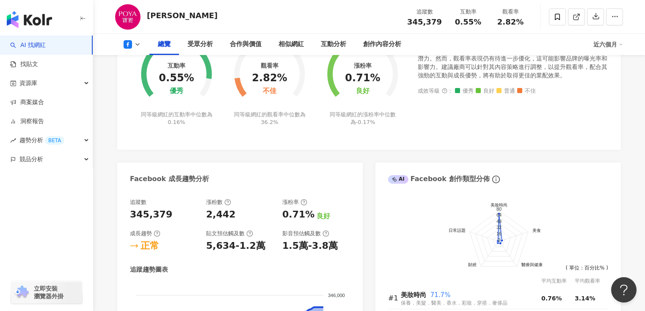
scroll to position [407, 0]
